Goal: Obtain resource: Download file/media

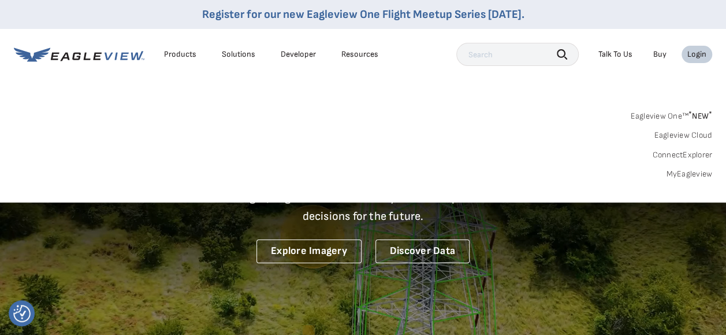
click at [701, 173] on link "MyEagleview" at bounding box center [689, 174] width 46 height 10
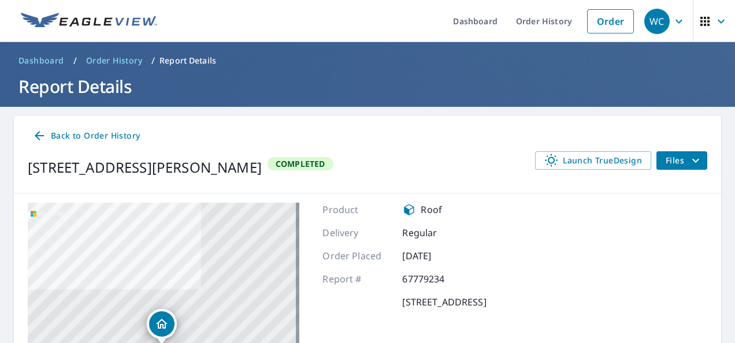
click at [678, 162] on span "Files" at bounding box center [684, 161] width 37 height 14
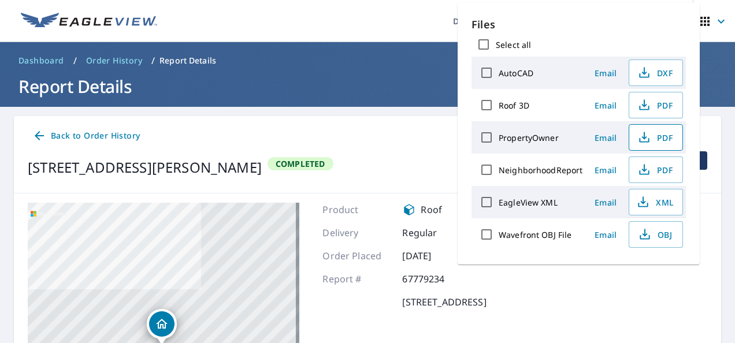
click at [663, 135] on span "PDF" at bounding box center [654, 138] width 37 height 14
click at [662, 106] on span "PDF" at bounding box center [654, 105] width 37 height 14
